Goal: Information Seeking & Learning: Find specific fact

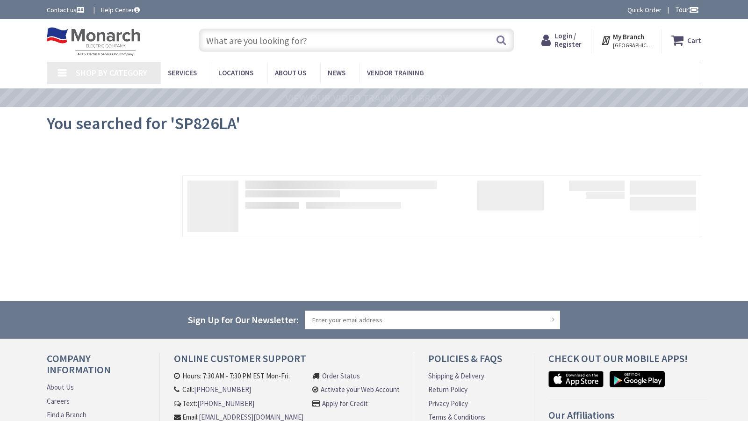
type input "Stubble Rd, [GEOGRAPHIC_DATA], [GEOGRAPHIC_DATA] 20147, [GEOGRAPHIC_DATA]"
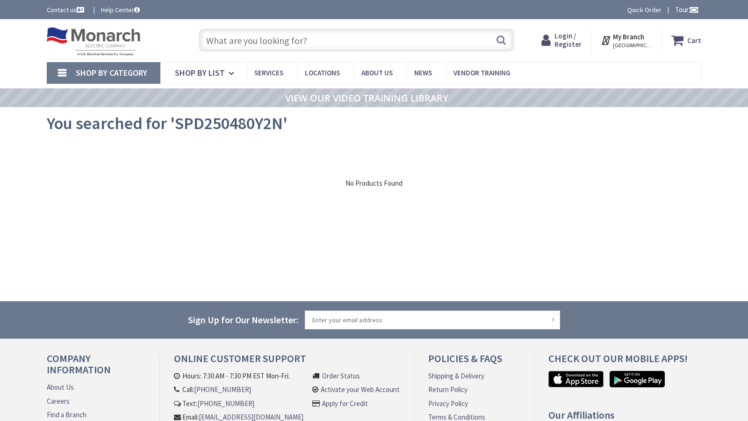
type input "Stubble Rd, [GEOGRAPHIC_DATA], [GEOGRAPHIC_DATA] 20147, [GEOGRAPHIC_DATA]"
